Goal: Find specific page/section: Find specific page/section

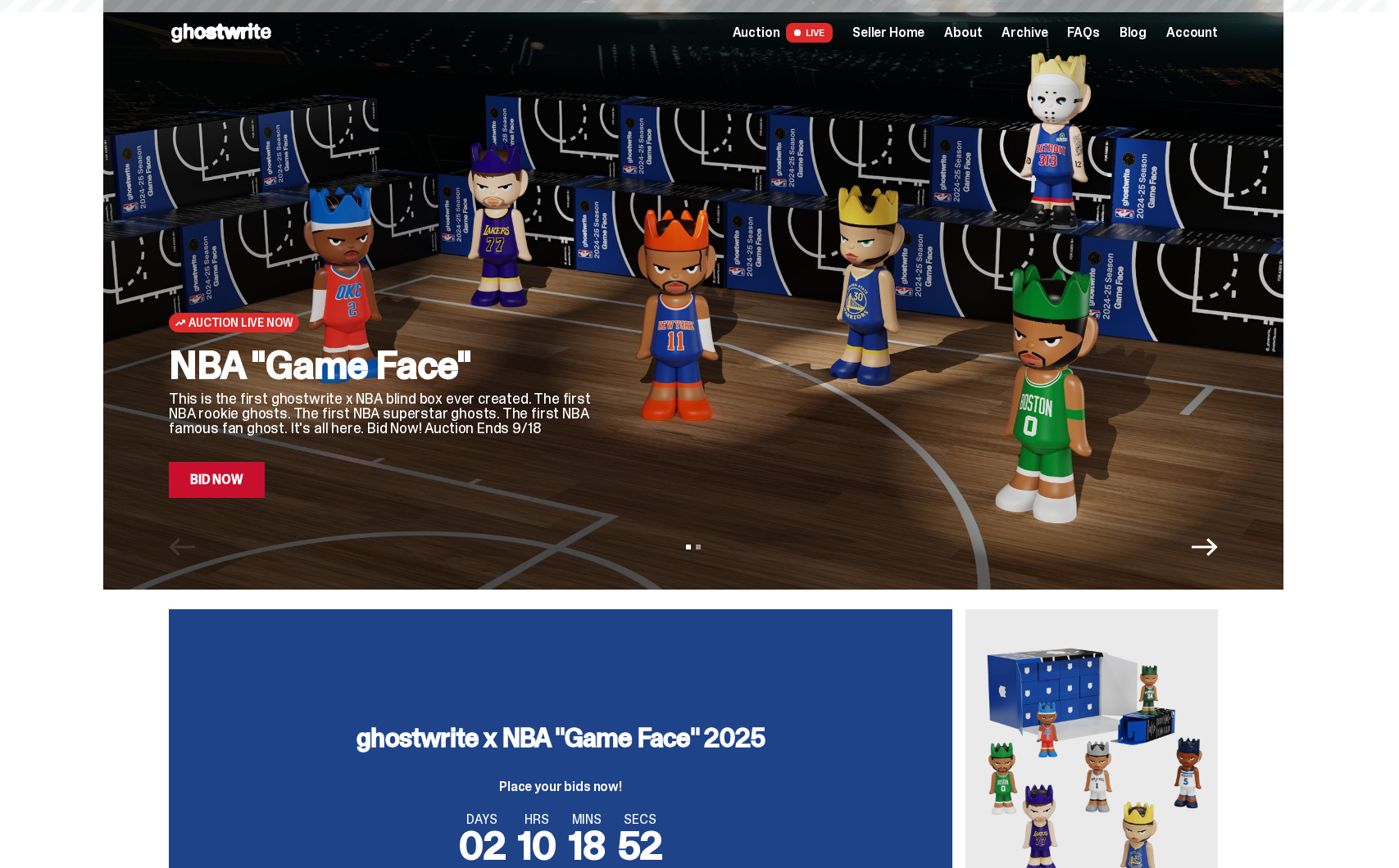
click at [922, 34] on span "Seller Home" at bounding box center [889, 33] width 72 height 13
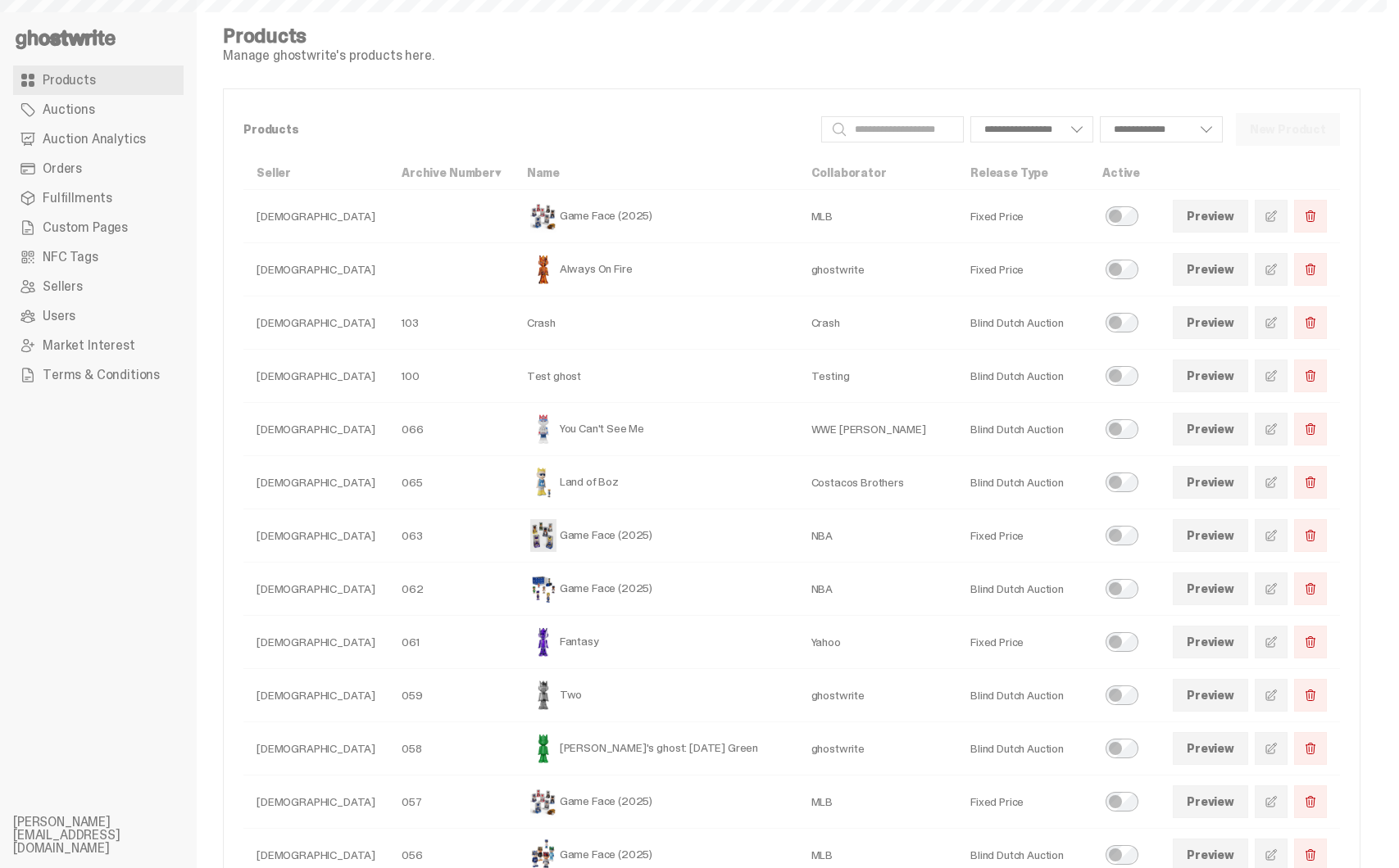
select select
click at [127, 139] on span "Auction Analytics" at bounding box center [94, 139] width 103 height 13
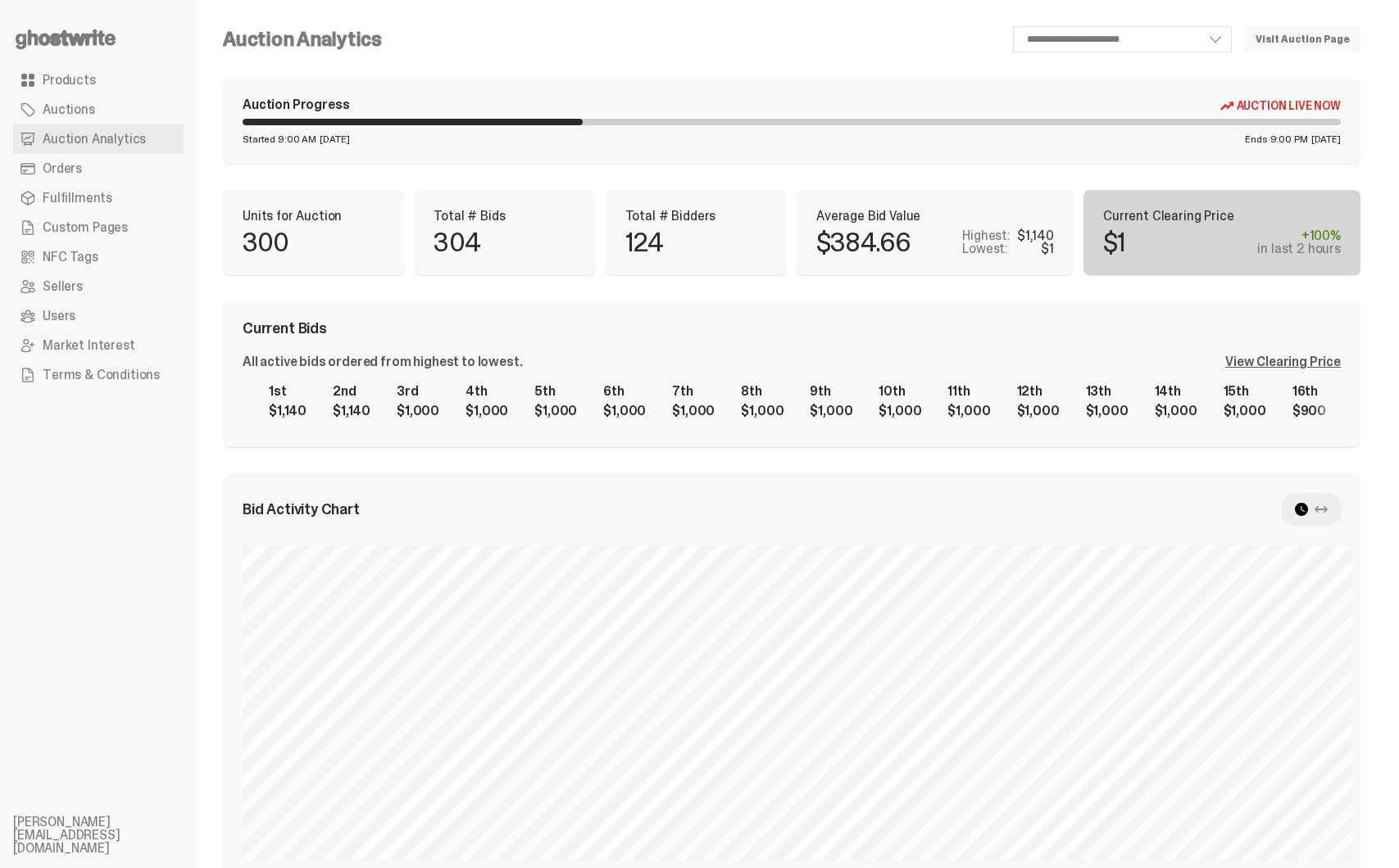
scroll to position [150, 0]
